Goal: Find specific page/section: Find specific page/section

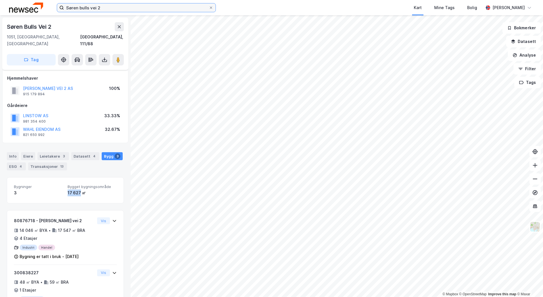
scroll to position [74, 0]
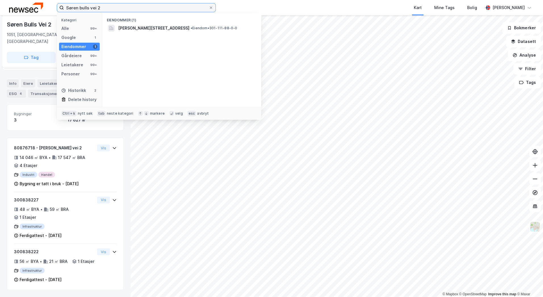
drag, startPoint x: 104, startPoint y: 8, endPoint x: 52, endPoint y: 7, distance: 52.0
click at [52, 7] on div "Søren bulls vei 2 Kategori Alle 99+ Google 1 Eiendommer 1 Gårdeiere 99+ Leietak…" at bounding box center [271, 7] width 543 height 15
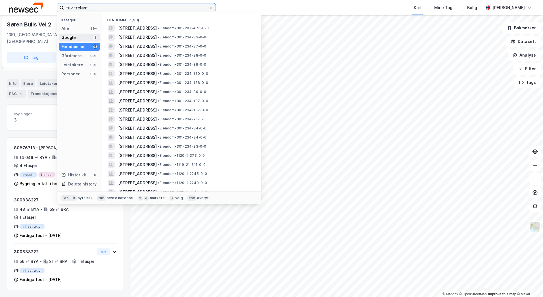
type input "tuv trelast"
click at [88, 38] on div "Google 1" at bounding box center [79, 38] width 41 height 8
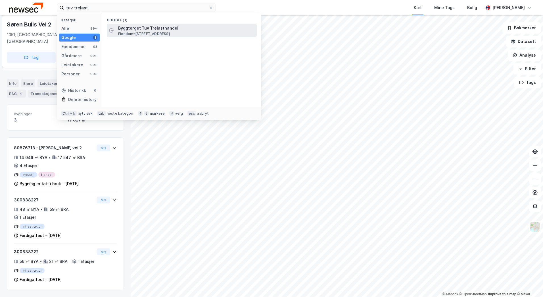
click at [121, 30] on span "Byggtorget Tuv Trelasthandel" at bounding box center [186, 28] width 136 height 7
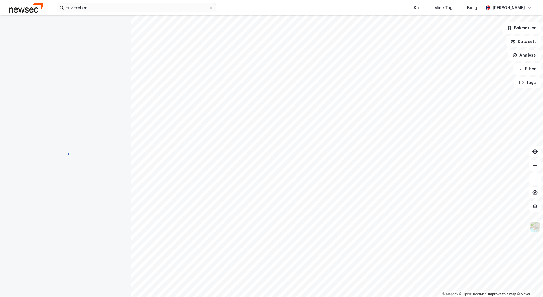
scroll to position [8, 0]
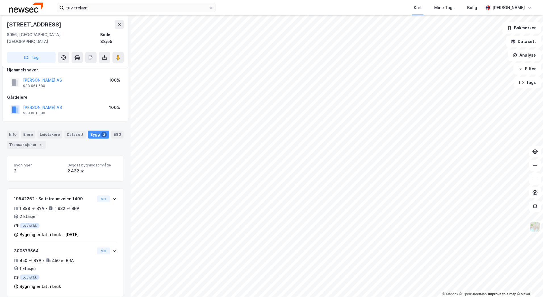
drag, startPoint x: 68, startPoint y: 24, endPoint x: 7, endPoint y: 25, distance: 61.1
click at [7, 25] on div "[STREET_ADDRESS]" at bounding box center [65, 24] width 117 height 9
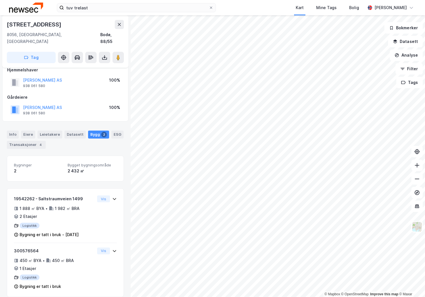
copy div "[STREET_ADDRESS]"
